Goal: Use online tool/utility: Utilize a website feature to perform a specific function

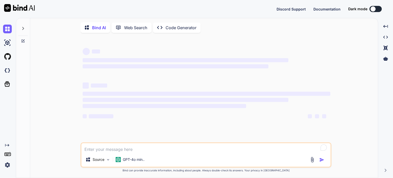
click at [99, 151] on textarea "To enrich screen reader interactions, please activate Accessibility in Grammarl…" at bounding box center [205, 147] width 249 height 9
click at [109, 149] on textarea "To enrich screen reader interactions, please activate Accessibility in Grammarl…" at bounding box center [205, 147] width 249 height 9
click at [3, 41] on div at bounding box center [7, 43] width 14 height 14
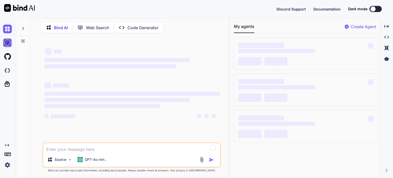
click at [7, 43] on img at bounding box center [7, 42] width 9 height 9
click at [7, 32] on img at bounding box center [7, 29] width 9 height 9
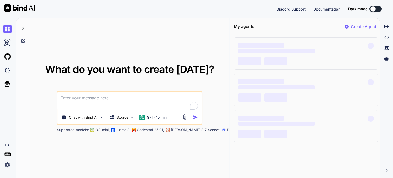
type textarea "x"
type textarea "U"
type textarea "x"
type textarea "Us"
type textarea "x"
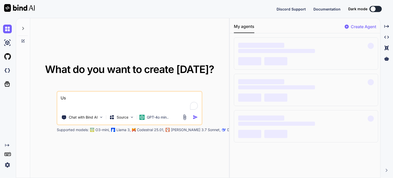
type textarea "Usi"
type textarea "x"
type textarea "Usin"
type textarea "x"
type textarea "Using"
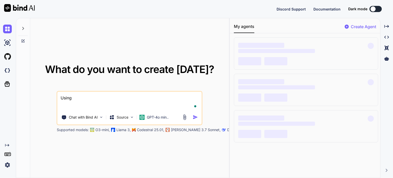
type textarea "x"
type textarea "Using"
type textarea "x"
type textarea "Using th"
type textarea "x"
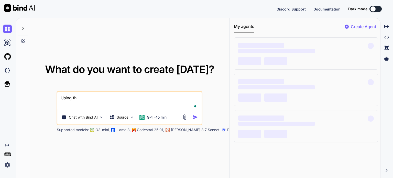
type textarea "Using the"
type textarea "x"
type textarea "Using the"
type textarea "x"
type textarea "Using the a"
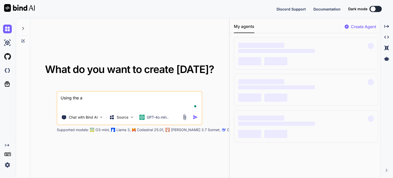
type textarea "x"
type textarea "Using the at"
type textarea "x"
type textarea "Using the att"
type textarea "x"
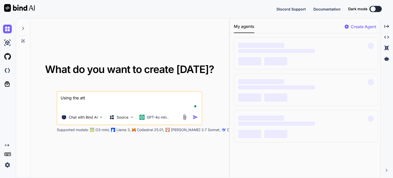
type textarea "Using the atta"
type textarea "x"
type textarea "Using the attac"
type textarea "x"
type textarea "Using the attach"
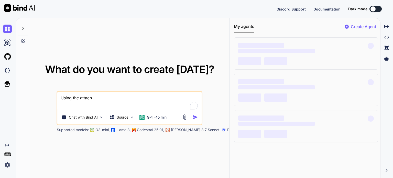
type textarea "x"
type textarea "Using the attache"
type textarea "x"
type textarea "Using the attached"
type textarea "x"
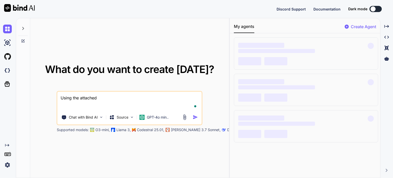
type textarea "Using the attache"
type textarea "x"
type textarea "Using the attach"
type textarea "x"
type textarea "Using the attac"
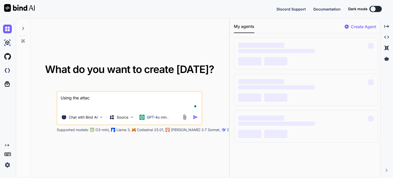
type textarea "x"
type textarea "Using the att"
type textarea "x"
type textarea "Using the at"
type textarea "x"
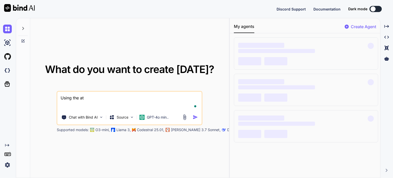
type textarea "Using the a"
type textarea "x"
type textarea "Using the"
type textarea "x"
type textarea "Using the"
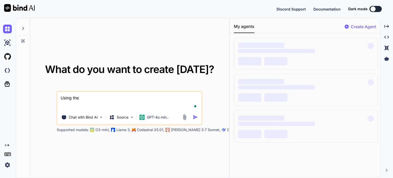
type textarea "x"
type textarea "Using the"
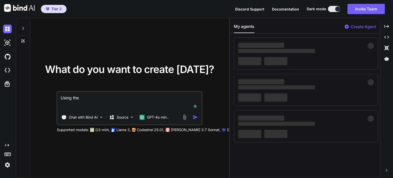
type textarea "x"
type textarea "Using the s"
type textarea "x"
type textarea "Using the sc"
type textarea "x"
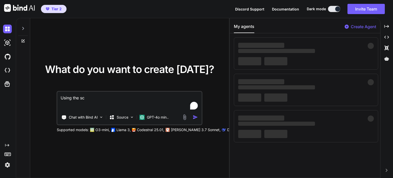
type textarea "Using the scr"
type textarea "x"
type textarea "Using the scre"
type textarea "x"
type textarea "Using the scree"
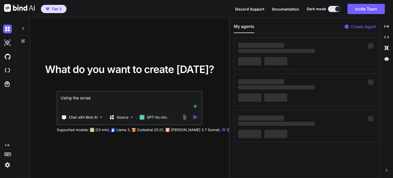
type textarea "x"
type textarea "Using the screen"
type textarea "x"
type textarea "Using the screens"
type textarea "x"
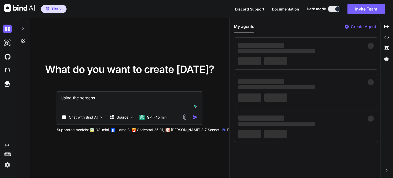
type textarea "Using the screensh"
type textarea "x"
type textarea "Using the screenshi"
type textarea "x"
type textarea "Using the screenshio"
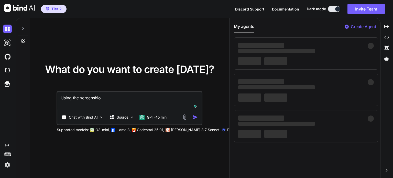
type textarea "x"
type textarea "Using the screenshiot"
type textarea "x"
type textarea "Using the screenshiot"
type textarea "x"
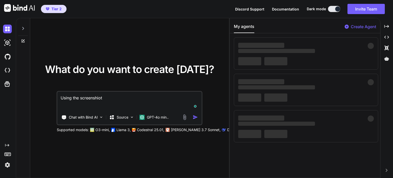
type textarea "Using the screenshiot"
type textarea "x"
type textarea "Using the screenshio"
type textarea "x"
type textarea "Using the screenshi"
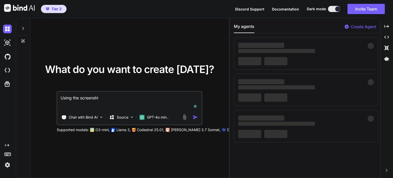
type textarea "x"
type textarea "Using the screensh"
type textarea "x"
type textarea "Using the screensho"
type textarea "x"
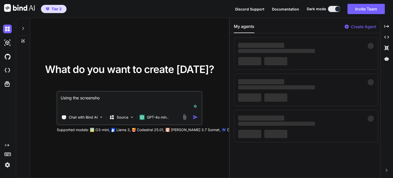
type textarea "Using the screenshof"
type textarea "x"
type textarea "Using the screenshof"
type textarea "x"
type textarea "Using the screenshof o"
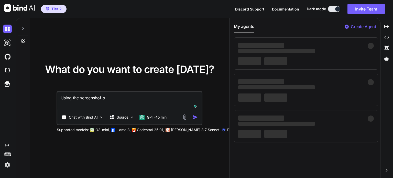
type textarea "x"
type textarea "Using the screenshof ot"
type textarea "x"
type textarea "Using the screenshof ot"
type textarea "x"
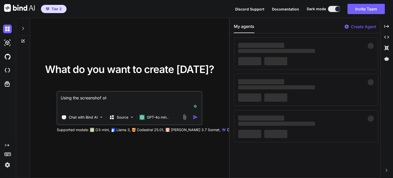
type textarea "Using the screenshof o"
type textarea "x"
type textarea "Using the screenshof"
type textarea "x"
type textarea "Using the screenshof"
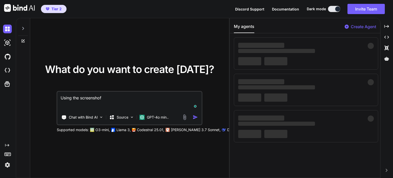
type textarea "x"
type textarea "Using the screensho"
type textarea "x"
type textarea "Using the screenshot"
type textarea "x"
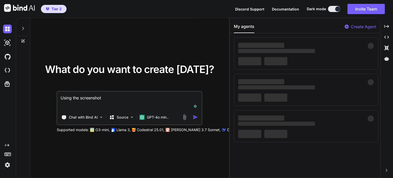
type textarea "Using the screenshot o"
type textarea "x"
type textarea "Using the screenshot of"
type textarea "x"
type textarea "Using the screenshot of"
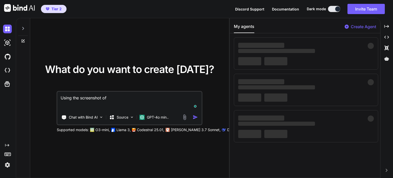
type textarea "x"
type textarea "Using the screenshot of t"
type textarea "x"
type textarea "Using the screenshot of th"
type textarea "x"
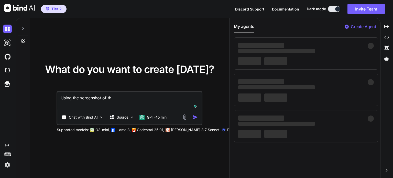
type textarea "Using the screenshot of the"
type textarea "x"
type textarea "Using the screenshot of the"
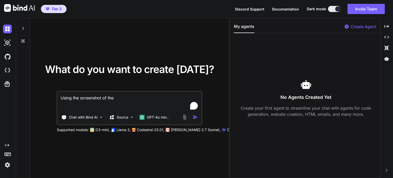
type textarea "x"
type textarea "Using the screenshot of the"
type textarea "x"
type textarea "Using the screenshot of th"
type textarea "x"
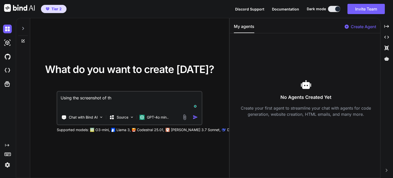
type textarea "Using the screenshot of th"
type textarea "x"
type textarea "Using the screenshot of th t"
type textarea "x"
type textarea "Using the screenshot of th th"
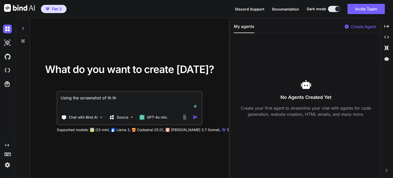
type textarea "x"
type textarea "Using the screenshot of th thi"
type textarea "x"
type textarea "Using the screenshot of th this"
type textarea "x"
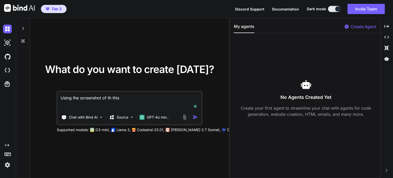
type textarea "Using the screenshot of th this"
type textarea "x"
type textarea "Using the screenshot of th this j"
type textarea "x"
type textarea "Using the screenshot of th this jo"
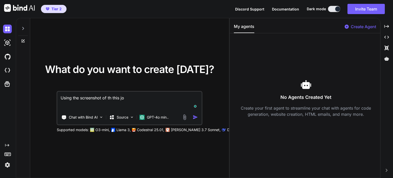
type textarea "x"
type textarea "Using the screenshot of th this job"
type textarea "x"
type textarea "Using the screenshot of th this job"
type textarea "x"
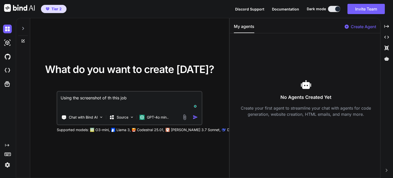
type textarea "Using the screenshot of th this job a"
type textarea "x"
type textarea "Using the screenshot of th this job al"
type textarea "x"
type textarea "Using the screenshot of th this job ale"
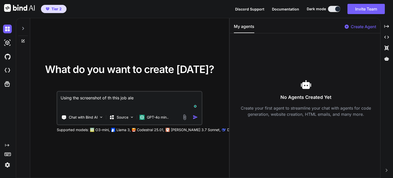
type textarea "x"
type textarea "Using the screenshot of th this job aler"
type textarea "x"
type textarea "Using the screenshot of th this job alert"
type textarea "x"
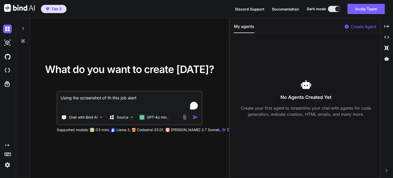
type textarea "Using the screenshot of th this job alert,"
type textarea "x"
type textarea "Using the screenshot of th this job alert,"
type textarea "x"
type textarea "Using the screenshot of th this job alert, c"
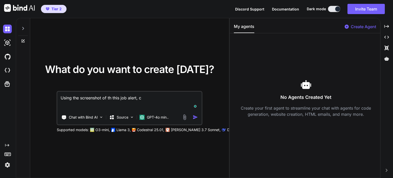
type textarea "x"
type textarea "Using the screenshot of th this job alert, cr"
type textarea "x"
type textarea "Using the screenshot of th this job alert, cre"
type textarea "x"
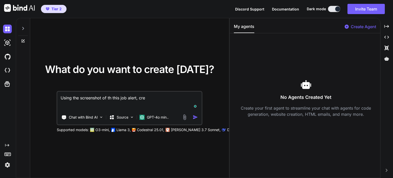
type textarea "Using the screenshot of th this job alert, crea"
type textarea "x"
type textarea "Using the screenshot of th this job alert, creat"
type textarea "x"
type textarea "Using the screenshot of th this job alert, create"
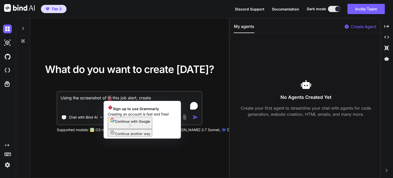
click at [110, 97] on textarea "Using the screenshot of th this job alert, create" at bounding box center [130, 101] width 144 height 19
type textarea "x"
type textarea "Using the screenshot of this job alert, create"
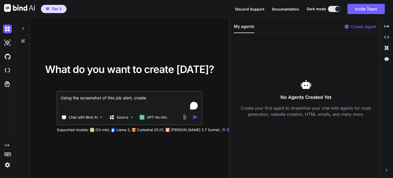
click at [158, 99] on textarea "Using the screenshot of this job alert, create" at bounding box center [130, 101] width 144 height 19
type textarea "x"
type textarea "Using the screenshot of this job alert, create"
type textarea "x"
type textarea "Using the screenshot of this job alert, create r"
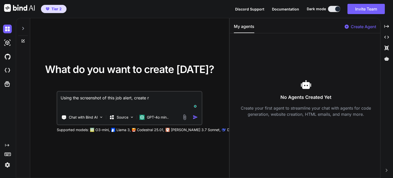
type textarea "x"
type textarea "Using the screenshot of this job alert, create re"
type textarea "x"
type textarea "Using the screenshot of this job alert, create rev"
type textarea "x"
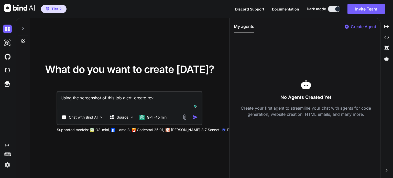
type textarea "Using the screenshot of this job alert, create revi"
type textarea "x"
type textarea "Using the screenshot of this job alert, create [PERSON_NAME]"
type textarea "x"
type textarea "Using the screenshot of this job alert, create revise"
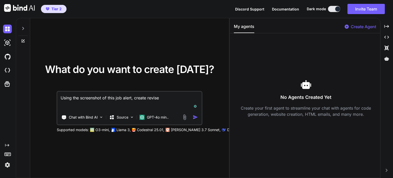
type textarea "x"
type textarea "Using the screenshot of this job alert, create revised"
type textarea "x"
type textarea "Using the screenshot of this job alert, create revised"
type textarea "x"
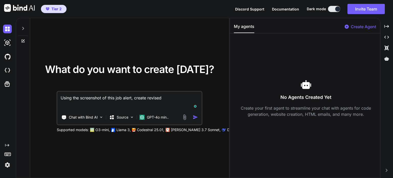
type textarea "Using the screenshot of this job alert, create revised v"
type textarea "x"
type textarea "Using the screenshot of this job alert, create revised"
type textarea "x"
type textarea "Using the screenshot of this job alert, create revised a"
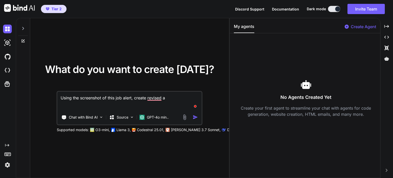
type textarea "x"
type textarea "Using the screenshot of this job alert, create revised ay"
type textarea "x"
type textarea "Using the screenshot of this job alert, create revised a"
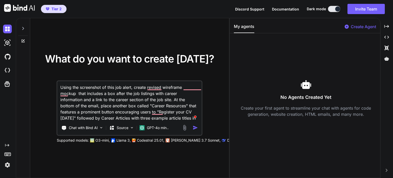
click at [185, 128] on img at bounding box center [185, 128] width 6 height 6
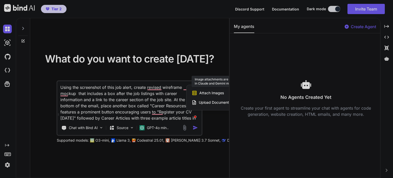
click at [207, 92] on span "Attach Images" at bounding box center [211, 92] width 25 height 5
click at [209, 95] on span "Attach Images" at bounding box center [211, 92] width 25 height 5
click at [97, 140] on div at bounding box center [196, 89] width 393 height 178
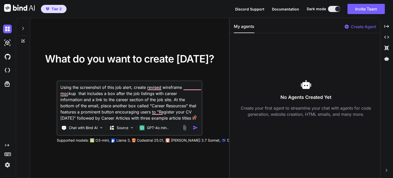
click at [175, 141] on p "[PERSON_NAME] 3.7 Sonnet," at bounding box center [196, 140] width 50 height 5
click at [166, 140] on img at bounding box center [168, 140] width 4 height 4
click at [147, 128] on p "GPT-4o min.." at bounding box center [158, 127] width 22 height 5
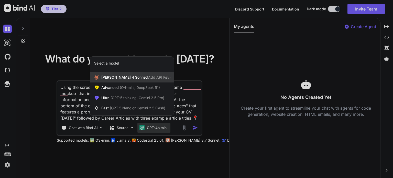
click at [125, 78] on span "[PERSON_NAME] 4 Sonnet (Add API Key)" at bounding box center [135, 77] width 69 height 5
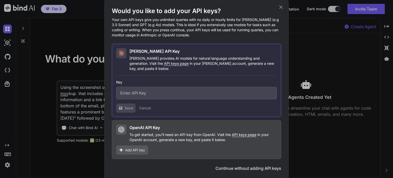
click at [282, 9] on icon at bounding box center [281, 7] width 6 height 6
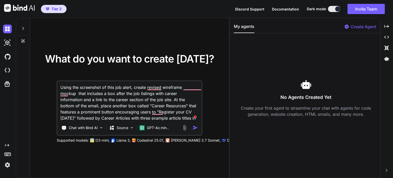
click at [182, 131] on div "Chat with Bind AI Source GPT-4o min.." at bounding box center [129, 128] width 143 height 10
click at [185, 128] on img at bounding box center [185, 128] width 6 height 6
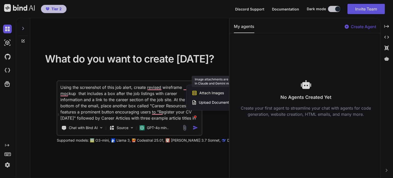
click at [209, 94] on span "Attach Images" at bounding box center [211, 92] width 25 height 5
click at [205, 84] on div at bounding box center [196, 89] width 393 height 178
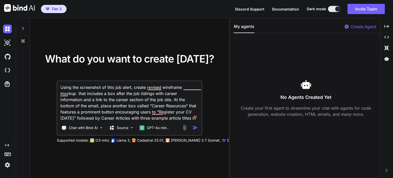
click at [174, 117] on textarea "Using the screenshot of this job alert, create revised wireframe mockup that in…" at bounding box center [130, 101] width 144 height 40
drag, startPoint x: 174, startPoint y: 117, endPoint x: 35, endPoint y: 84, distance: 142.8
click at [35, 84] on div "What do you want to create [DATE]? Using the screenshot of this job alert, crea…" at bounding box center [129, 98] width 199 height 160
click at [385, 23] on div "Created with Pixso." at bounding box center [387, 26] width 8 height 9
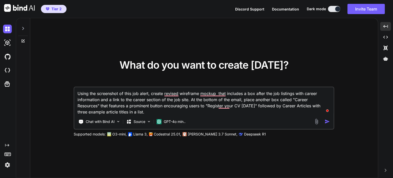
click at [316, 120] on img at bounding box center [317, 122] width 6 height 6
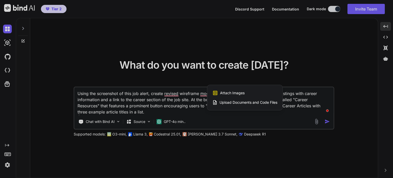
click at [172, 122] on div at bounding box center [196, 89] width 393 height 178
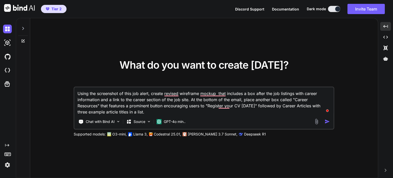
click at [172, 122] on p "GPT-4o min.." at bounding box center [175, 121] width 22 height 5
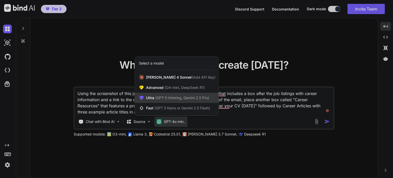
click at [178, 96] on span "(GPT-5 thinking, Gemini 2.5 Pro)" at bounding box center [181, 97] width 55 height 4
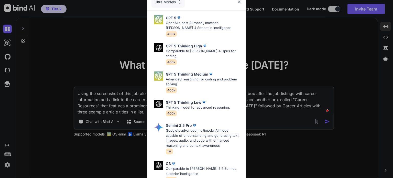
scroll to position [7, 0]
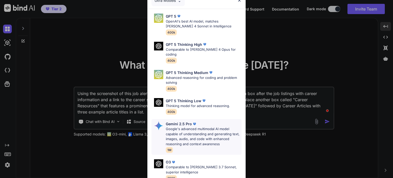
click at [184, 128] on p "Google's advanced multimodal AI model capable of understanding and generating t…" at bounding box center [204, 136] width 76 height 20
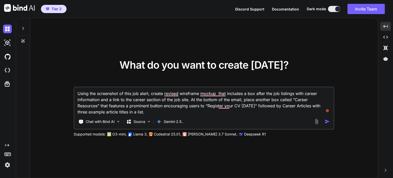
click at [315, 122] on img at bounding box center [317, 122] width 6 height 6
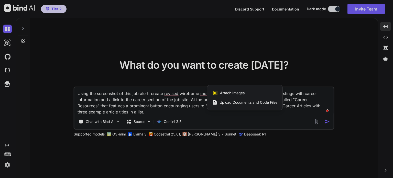
click at [229, 94] on span "Attach Images" at bounding box center [232, 92] width 25 height 5
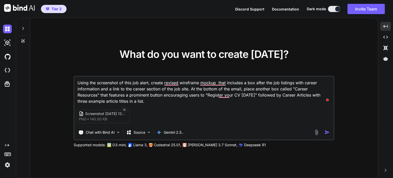
click at [114, 116] on div "Screenshot [DATE] 131627 png 140.00 KB" at bounding box center [103, 116] width 53 height 13
click at [328, 135] on img "button" at bounding box center [327, 132] width 5 height 5
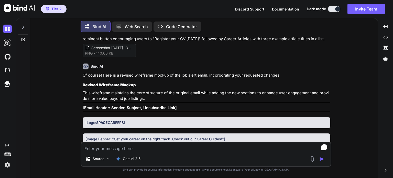
scroll to position [24, 0]
